Goal: Transaction & Acquisition: Purchase product/service

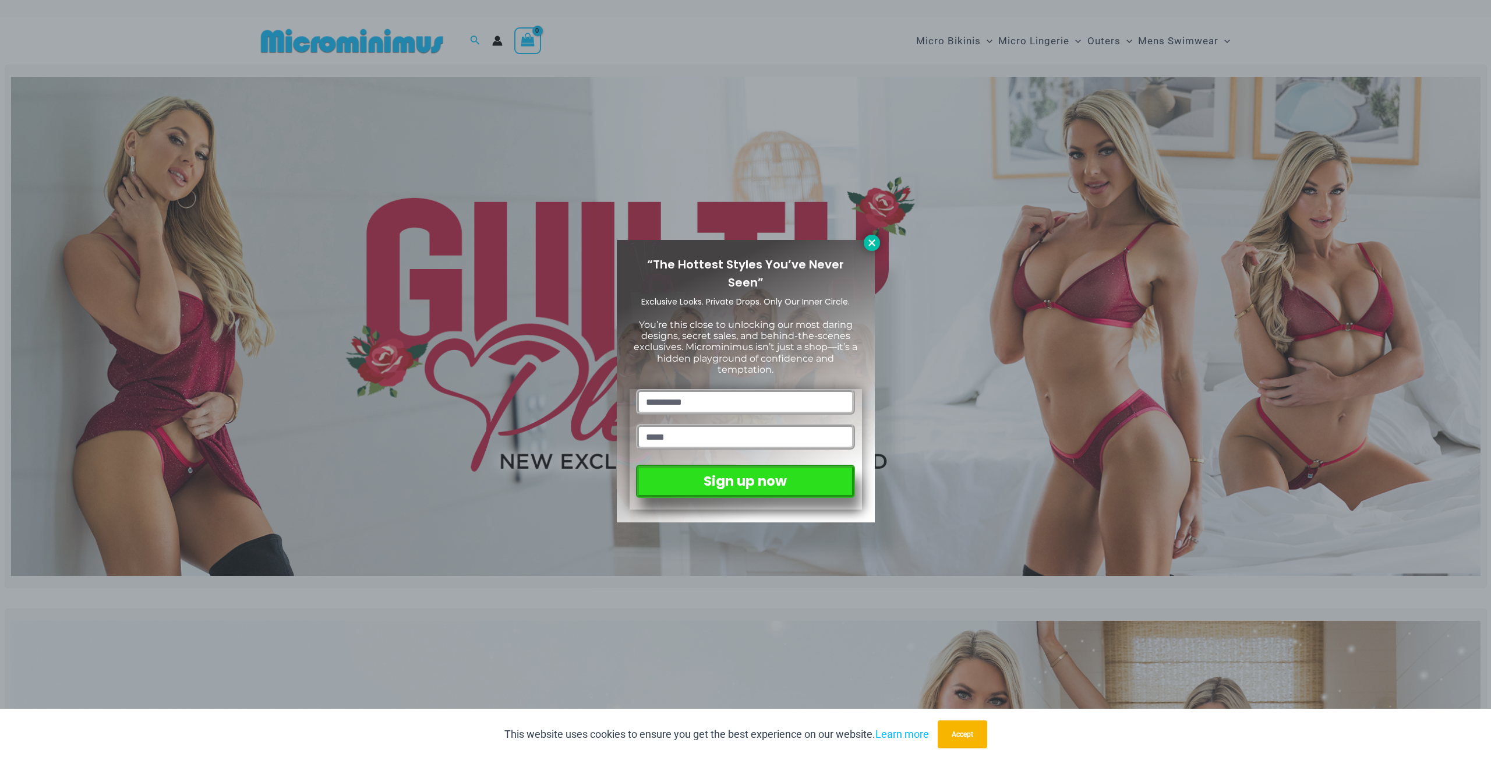
click at [869, 241] on icon at bounding box center [871, 242] width 6 height 6
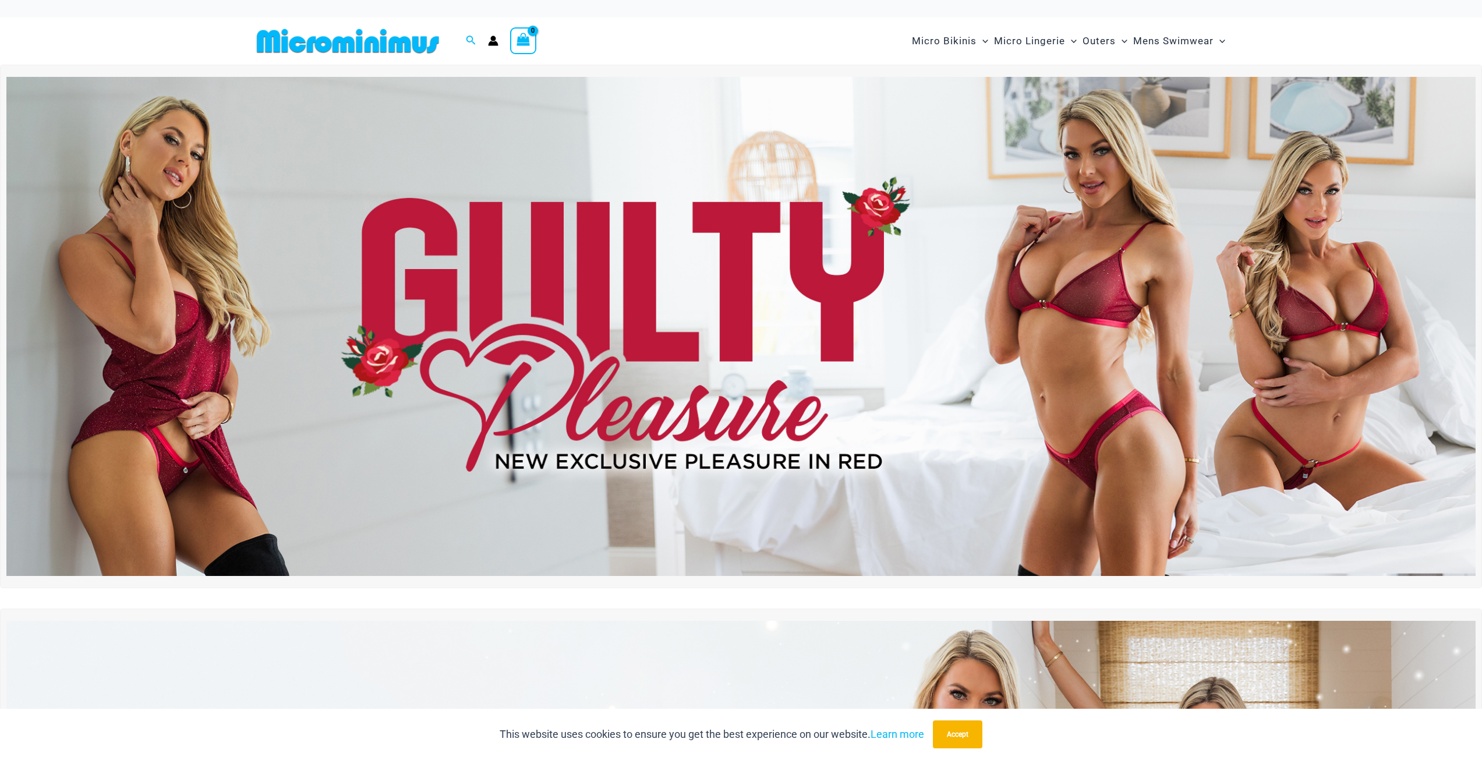
click at [905, 387] on img at bounding box center [741, 326] width 1470 height 499
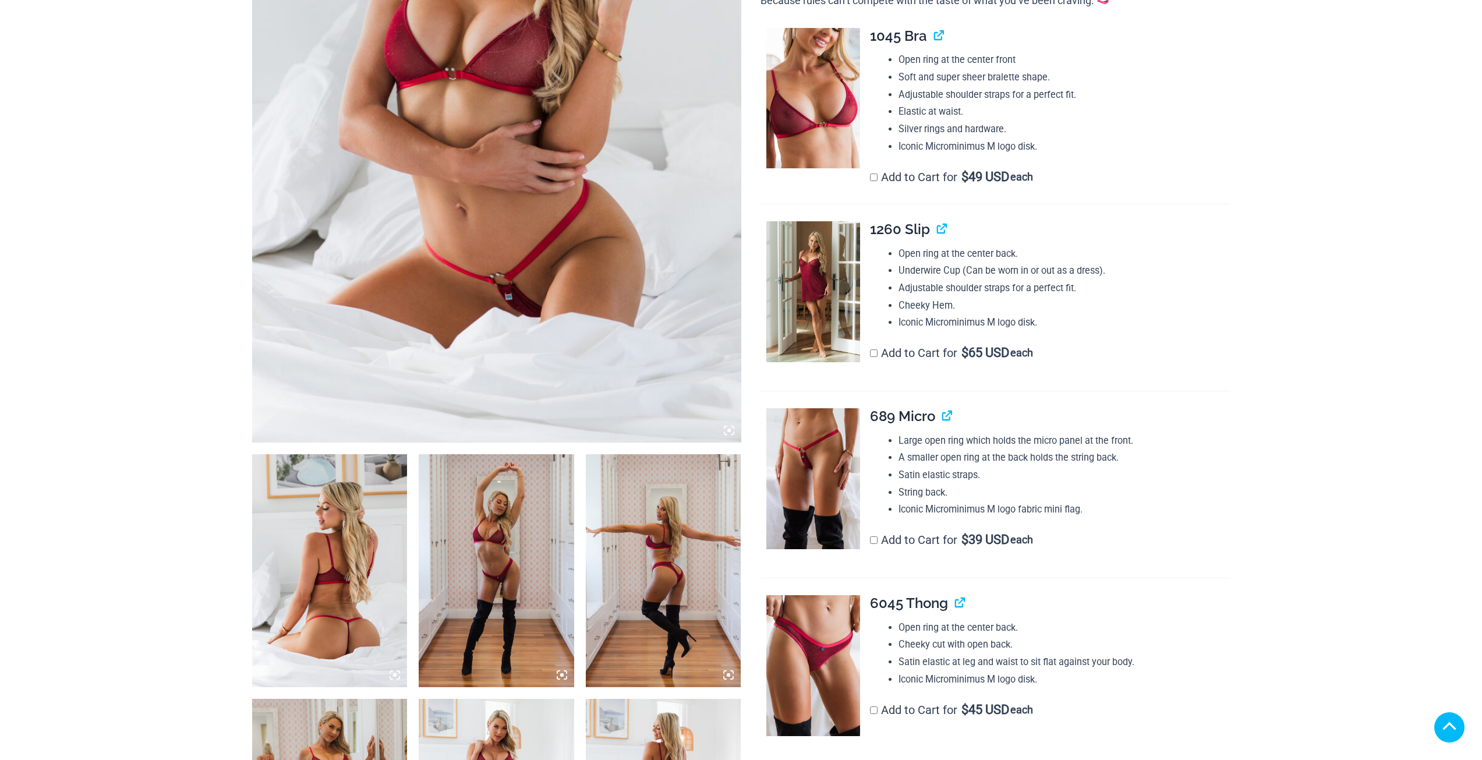
scroll to position [641, 0]
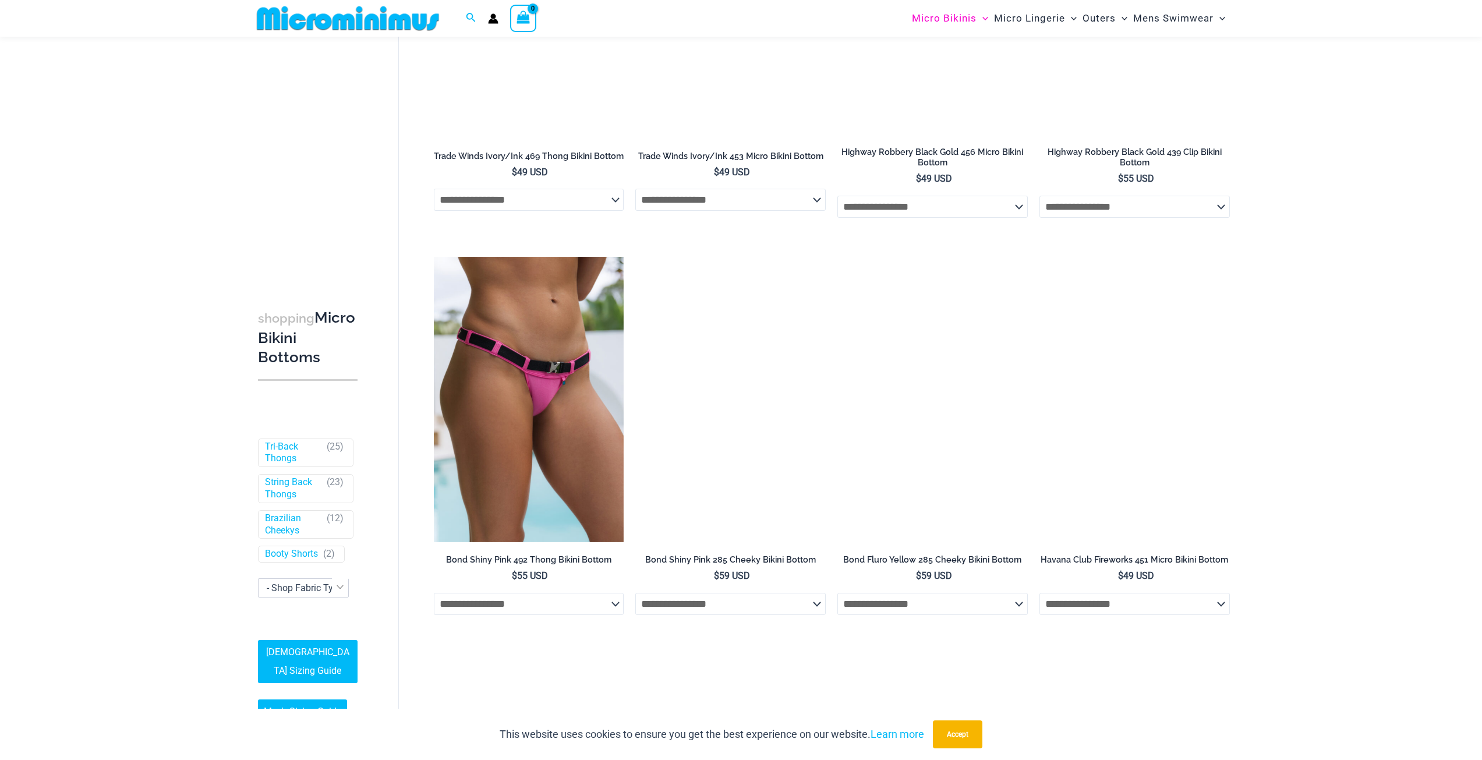
scroll to position [2261, 0]
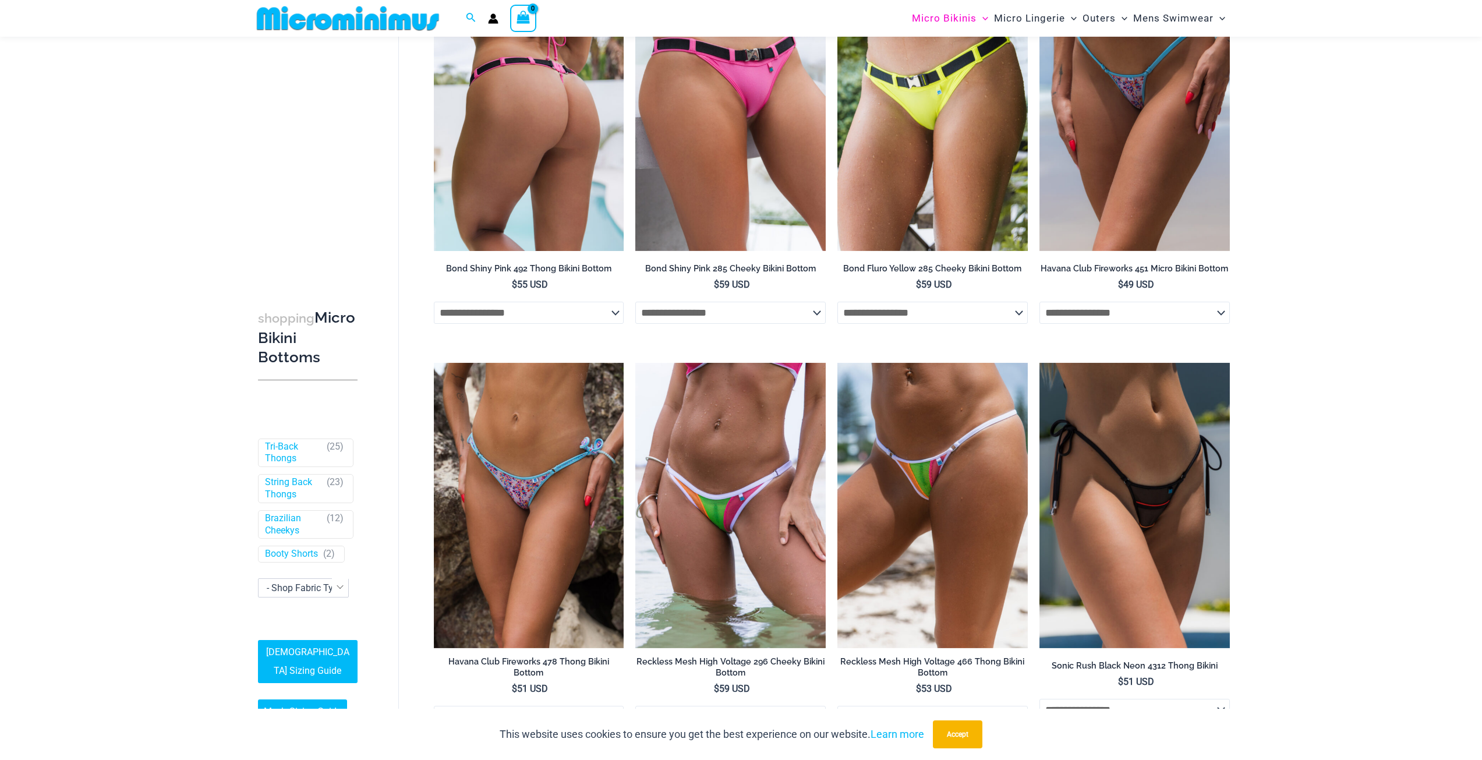
click at [571, 155] on img at bounding box center [529, 108] width 190 height 285
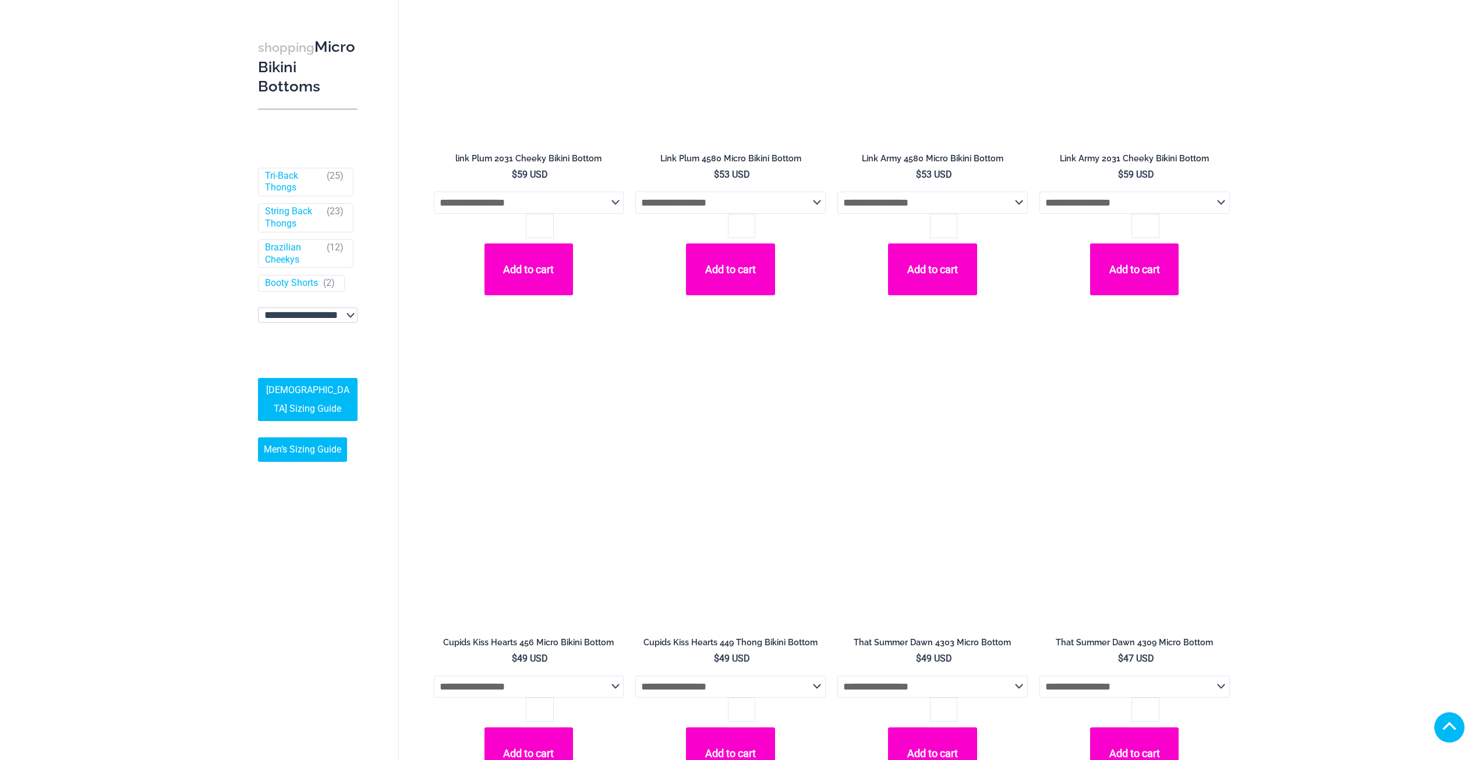
scroll to position [3937, 0]
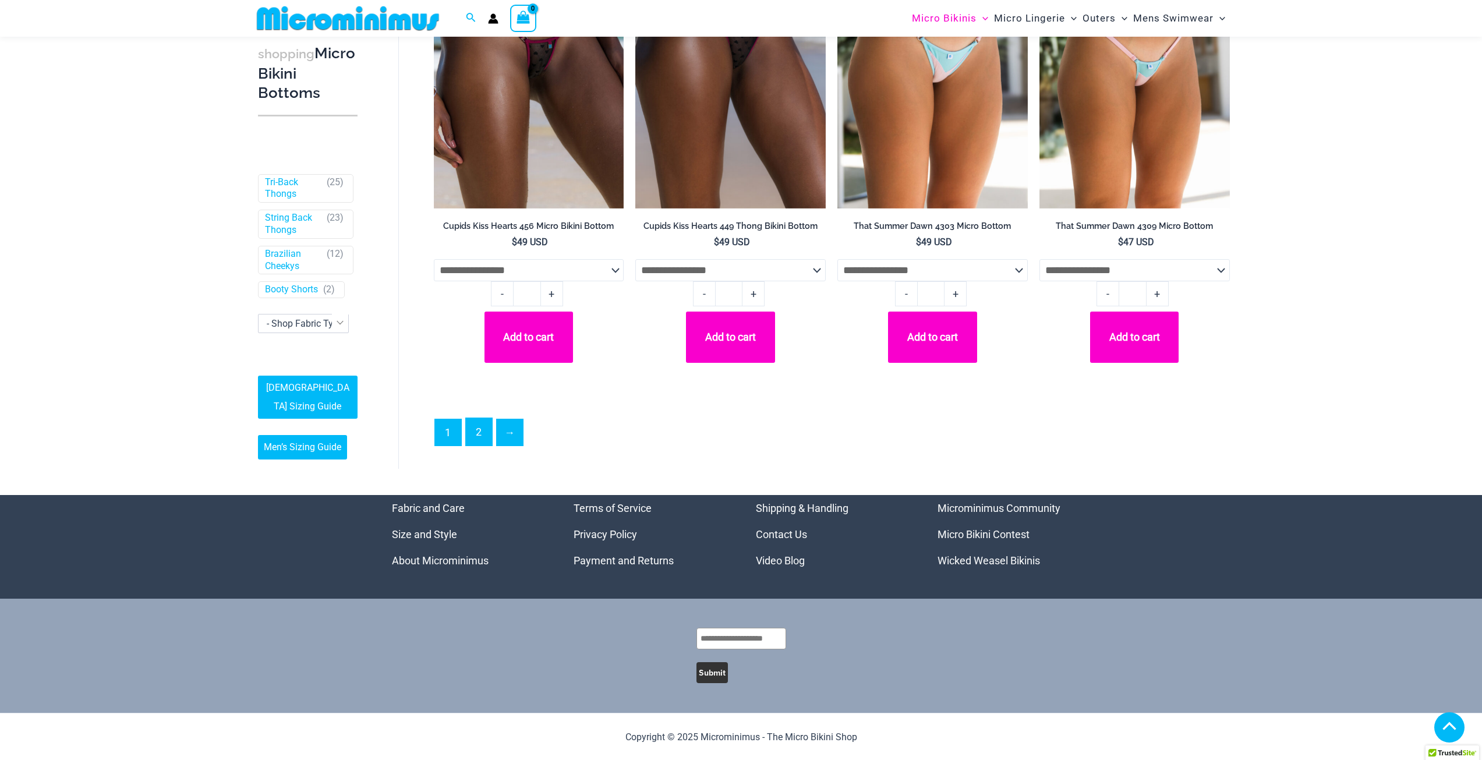
click at [473, 446] on link "2" at bounding box center [479, 431] width 26 height 27
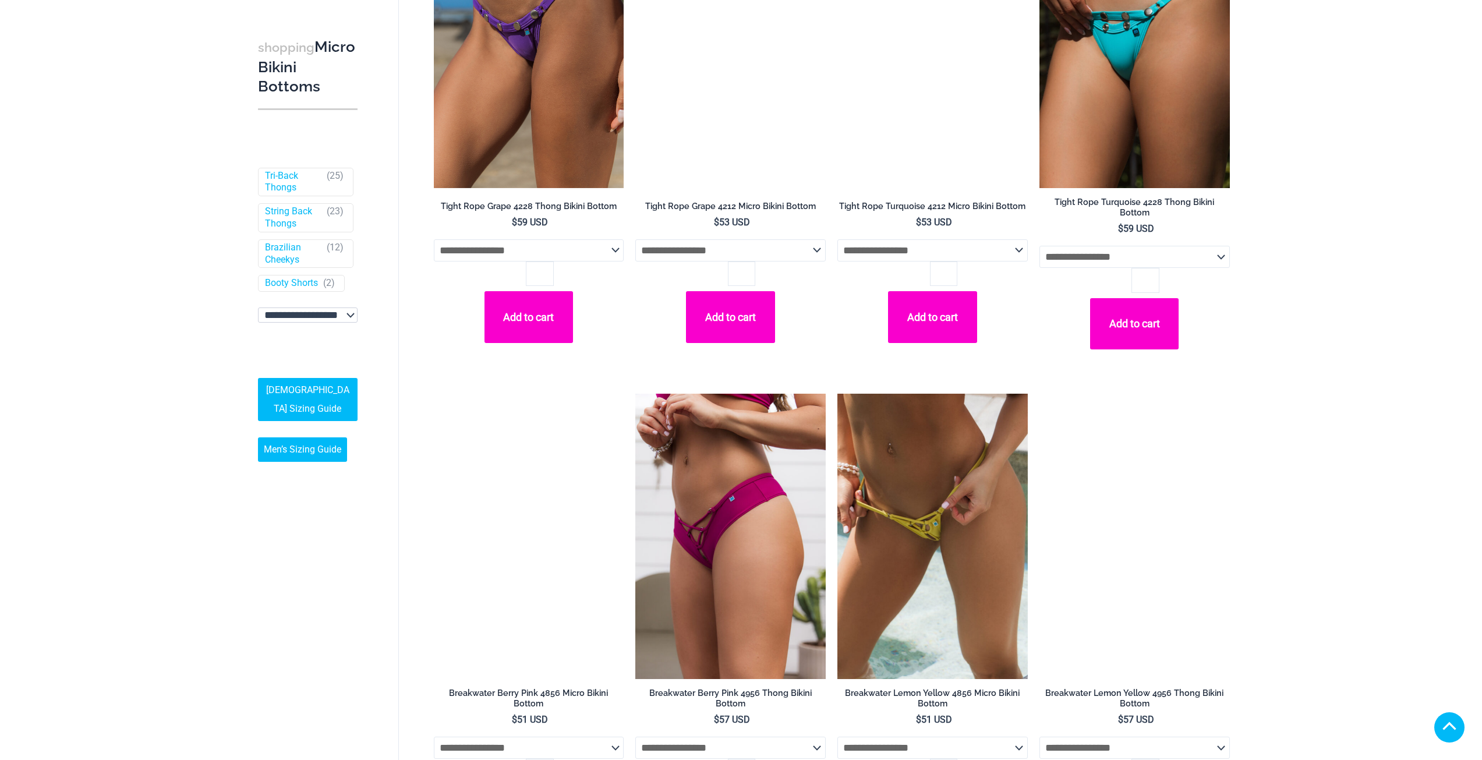
scroll to position [378, 0]
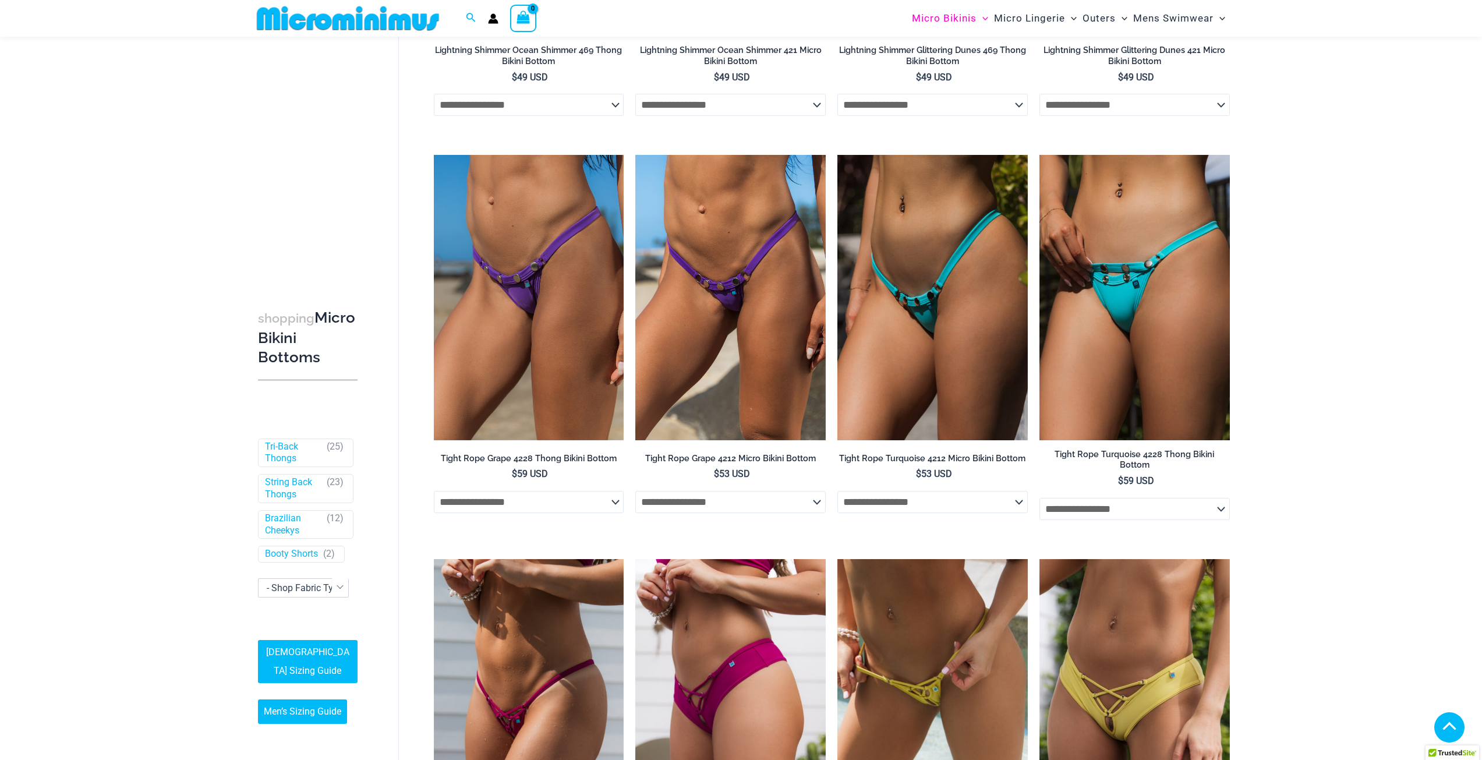
click at [1124, 471] on h2 "Tight Rope Turquoise 4228 Thong Bikini Bottom" at bounding box center [1135, 460] width 190 height 22
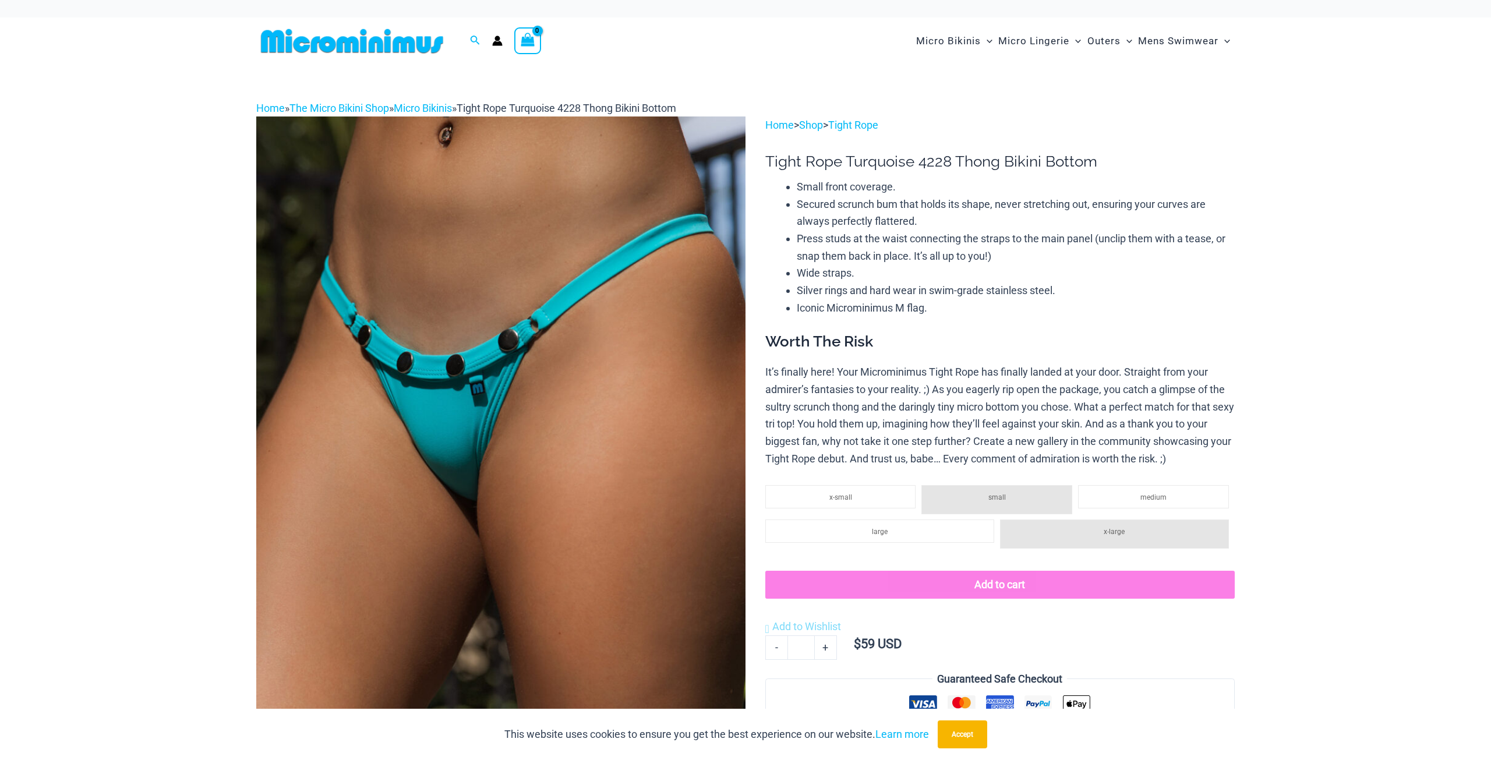
click at [1104, 493] on li "medium" at bounding box center [1153, 496] width 151 height 23
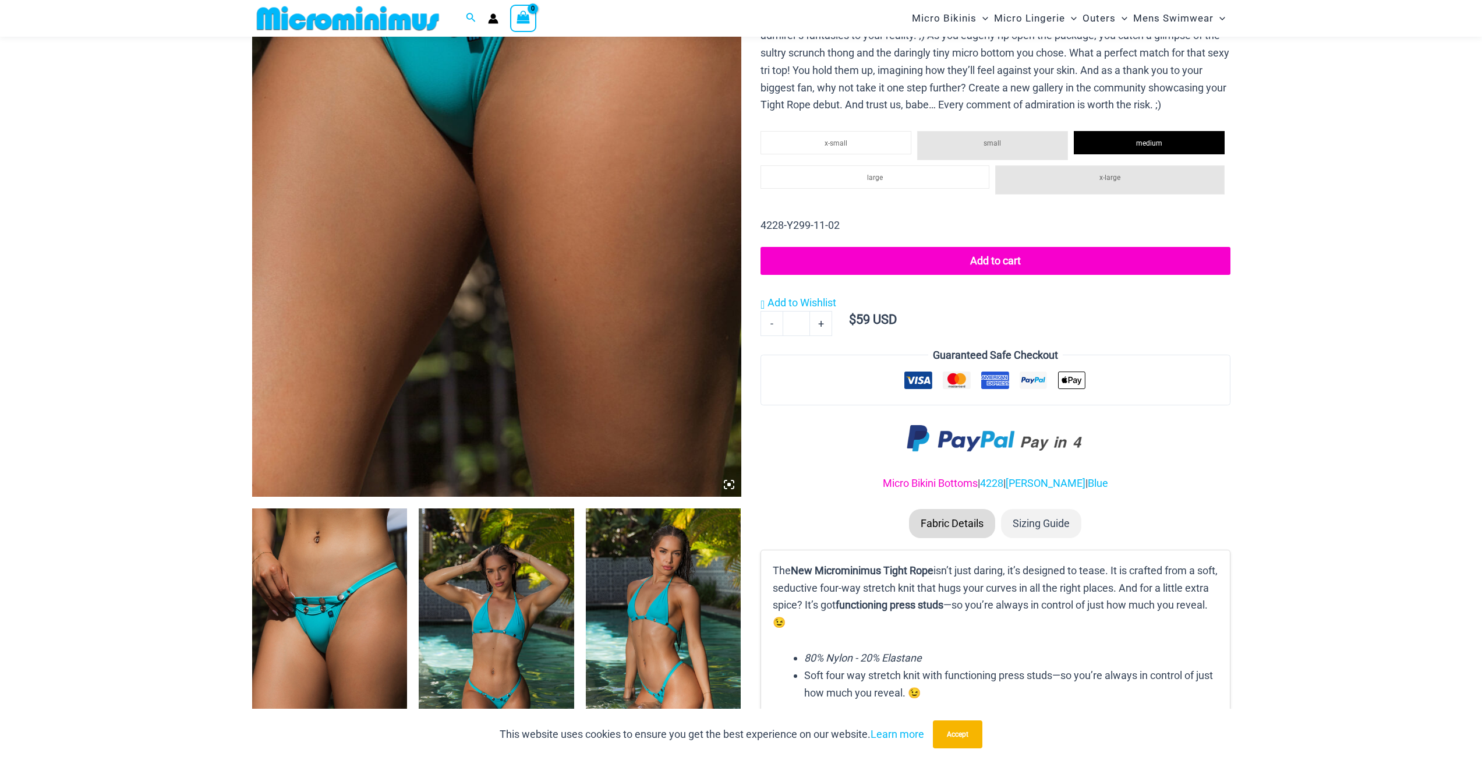
scroll to position [747, 0]
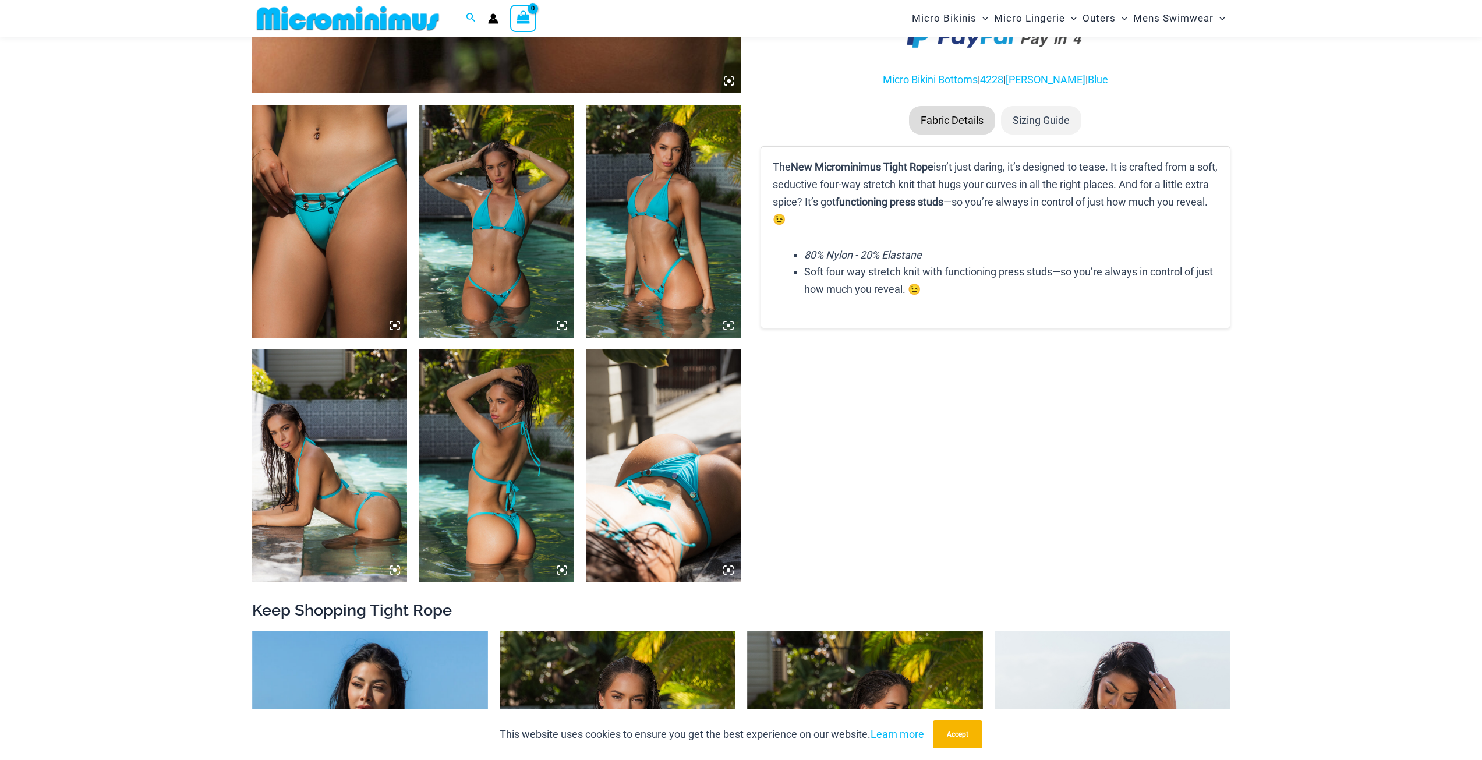
click at [531, 500] on img at bounding box center [497, 465] width 156 height 233
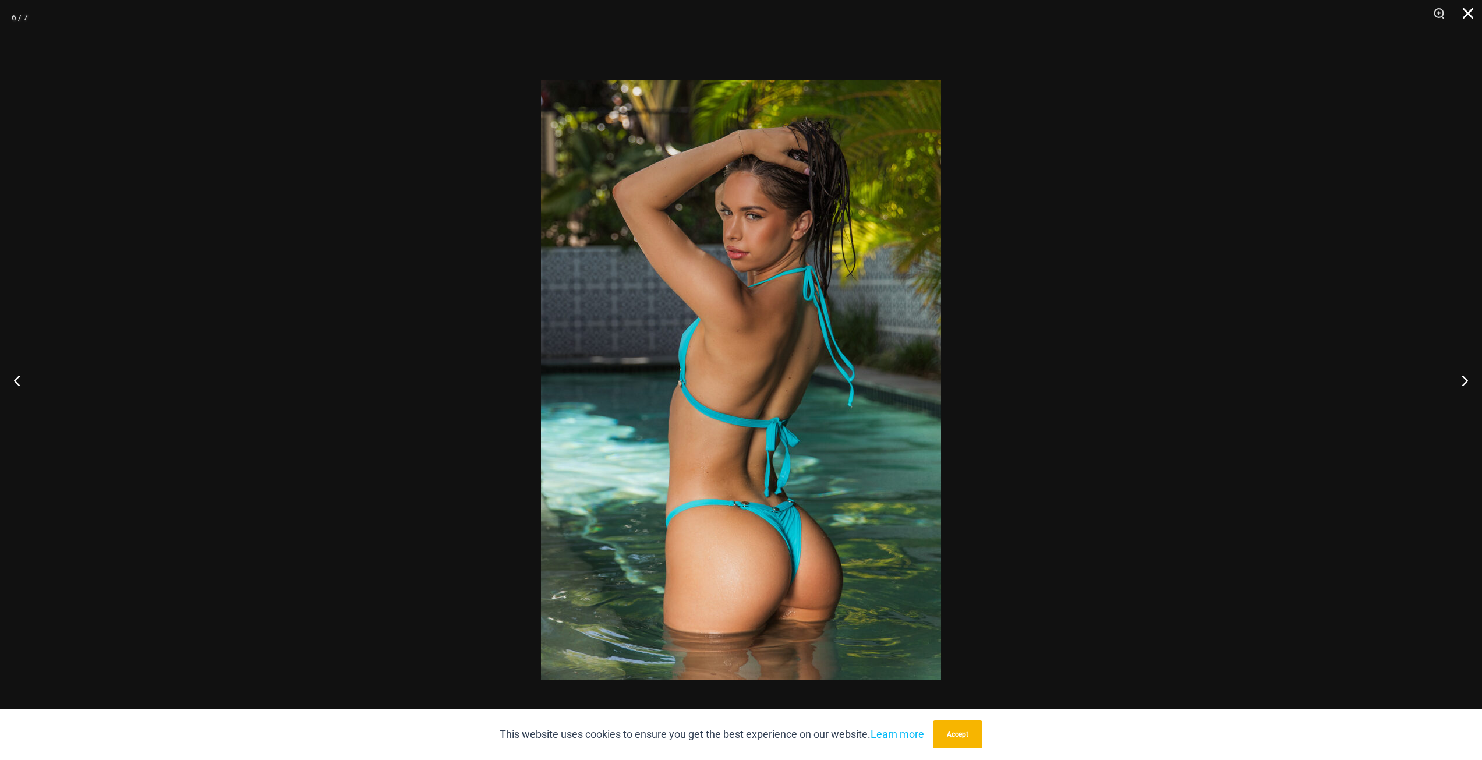
click at [1472, 16] on button "Close" at bounding box center [1464, 17] width 29 height 35
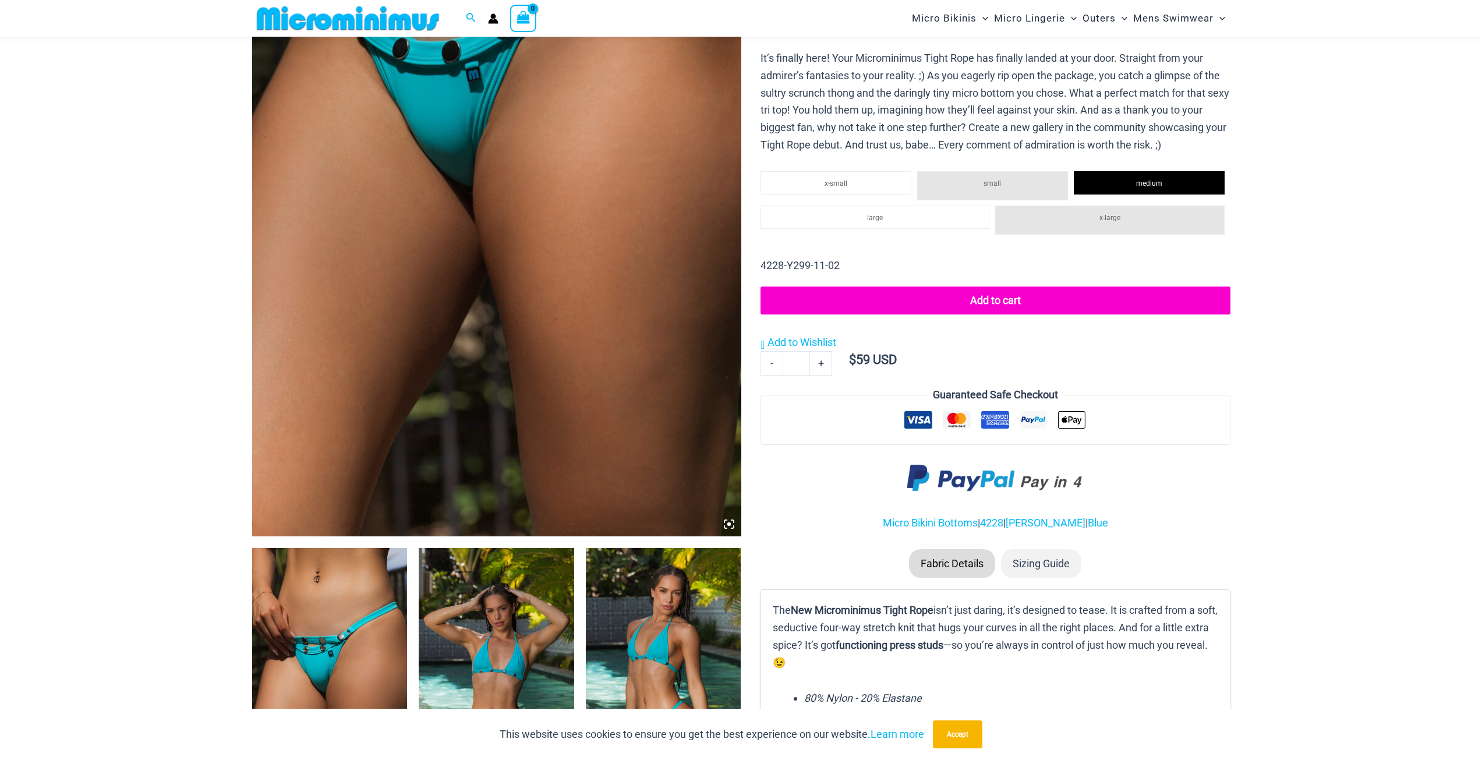
scroll to position [106, 0]
